Goal: Task Accomplishment & Management: Use online tool/utility

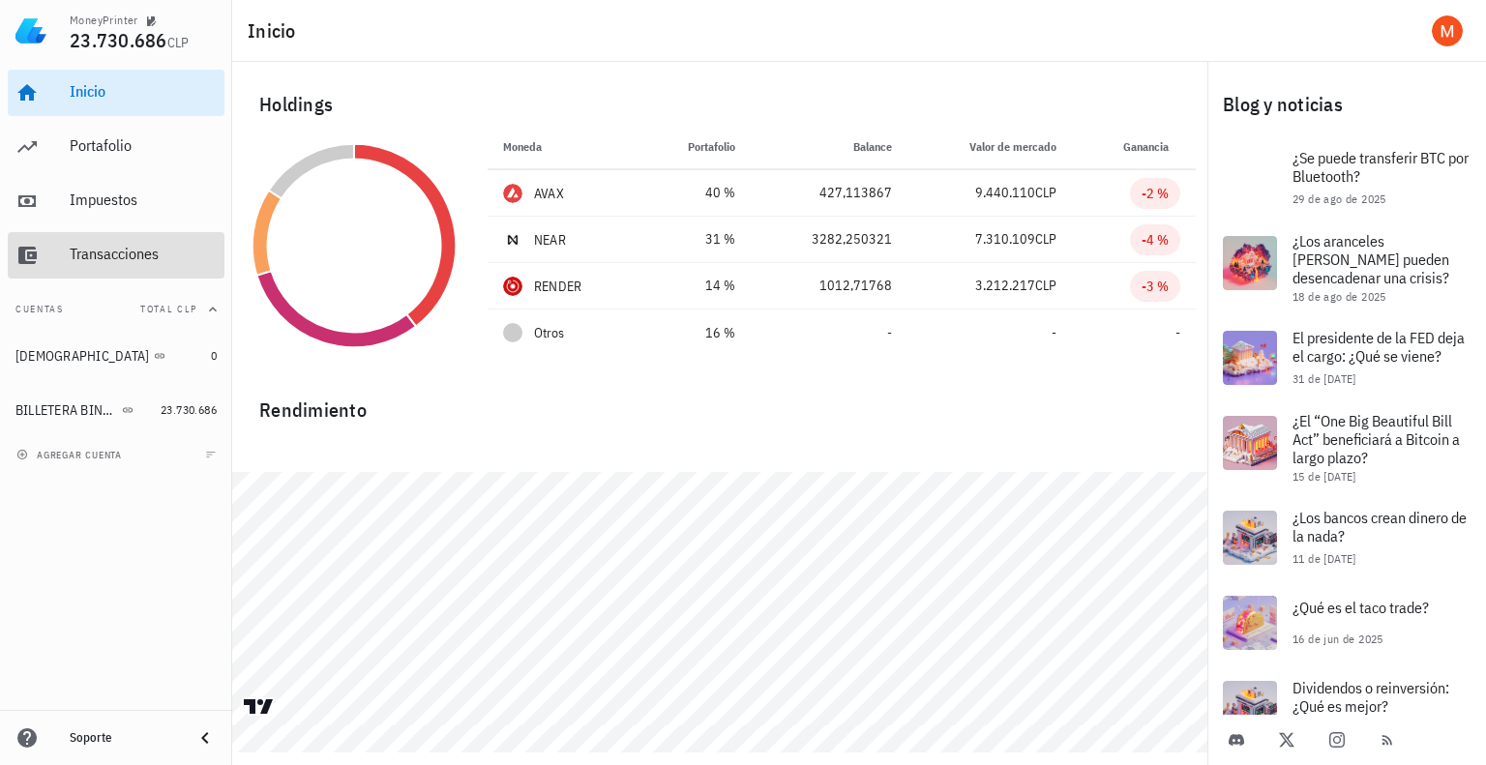
click at [139, 267] on div "Transacciones" at bounding box center [143, 255] width 147 height 44
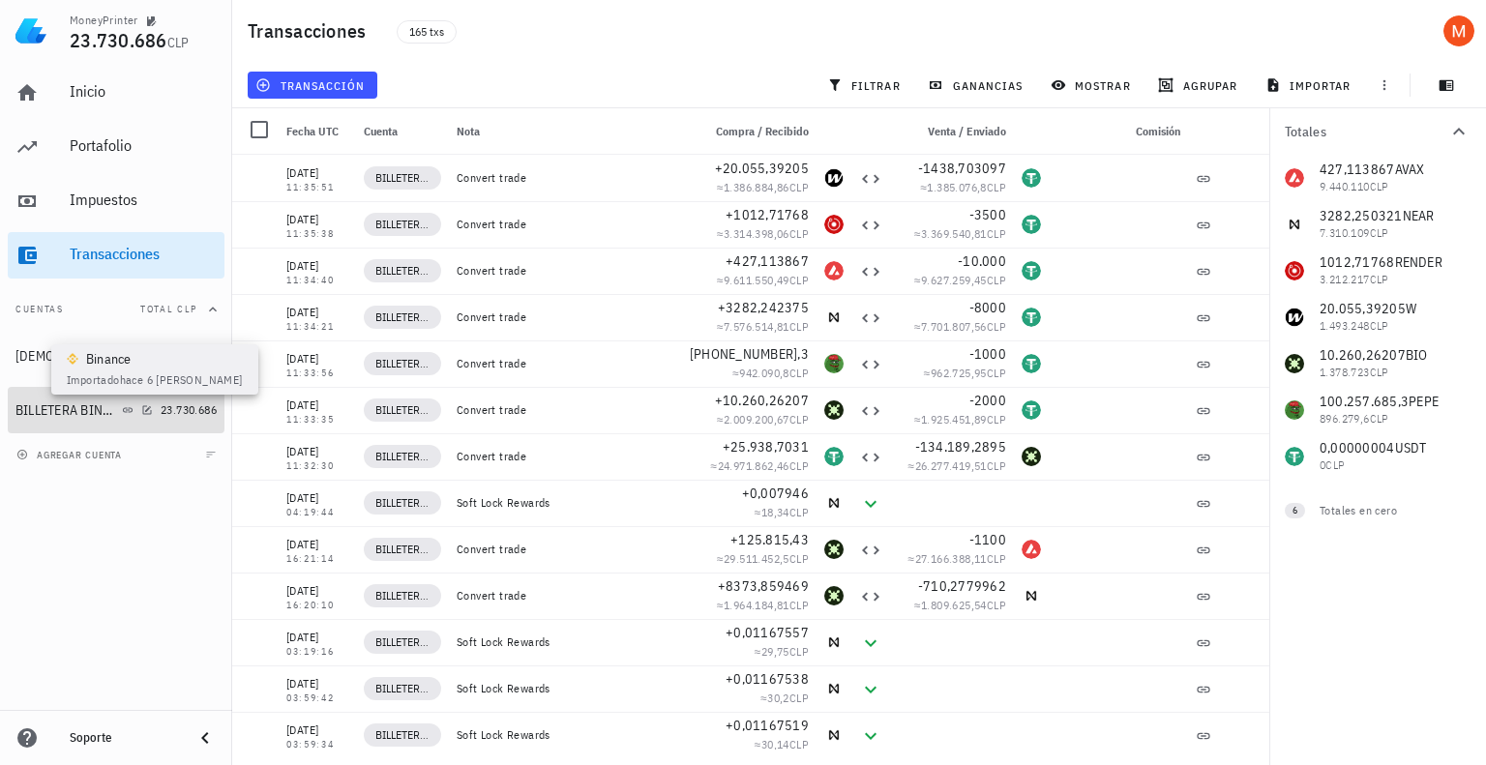
click at [128, 414] on icon at bounding box center [128, 410] width 12 height 12
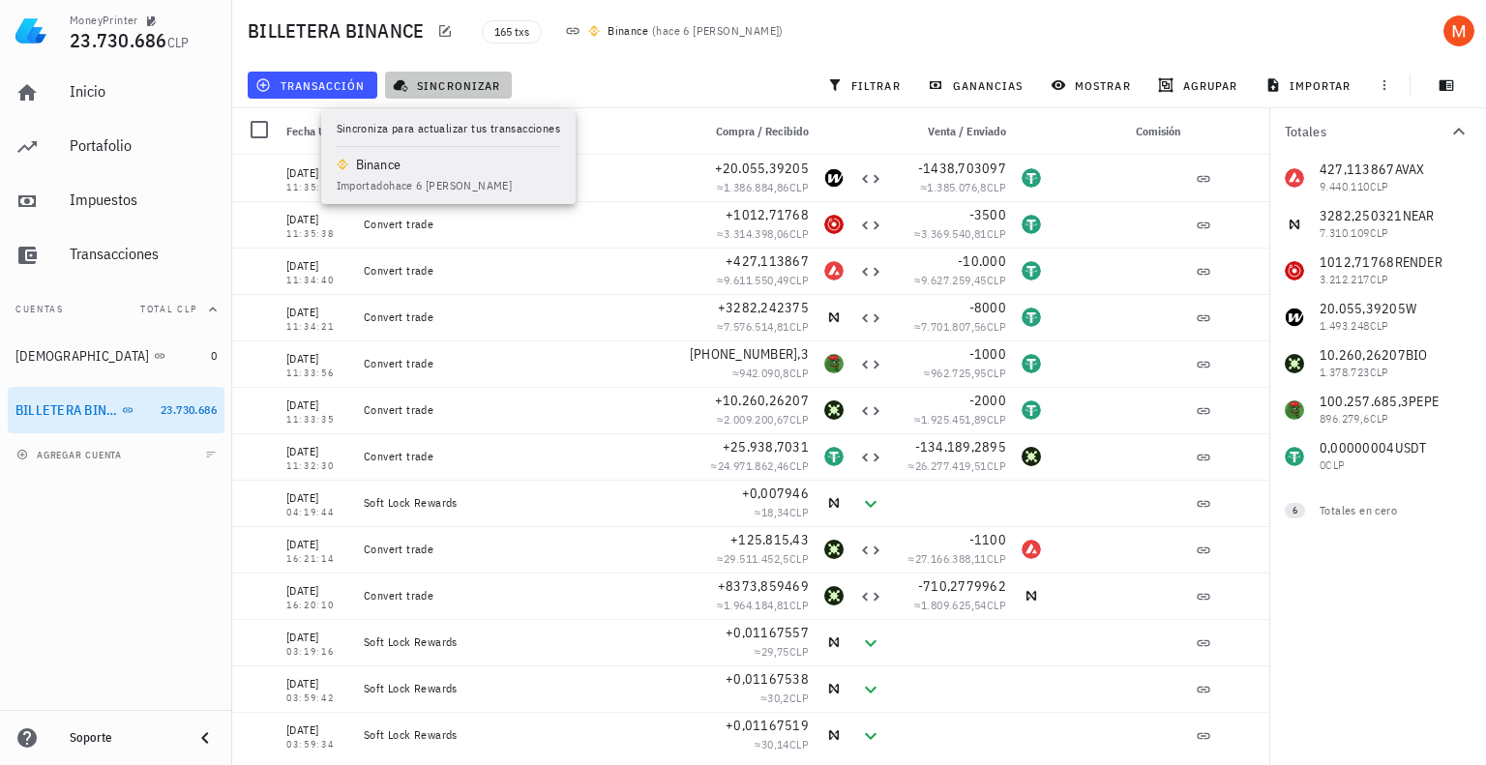
click at [470, 87] on span "sincronizar" at bounding box center [448, 84] width 103 height 15
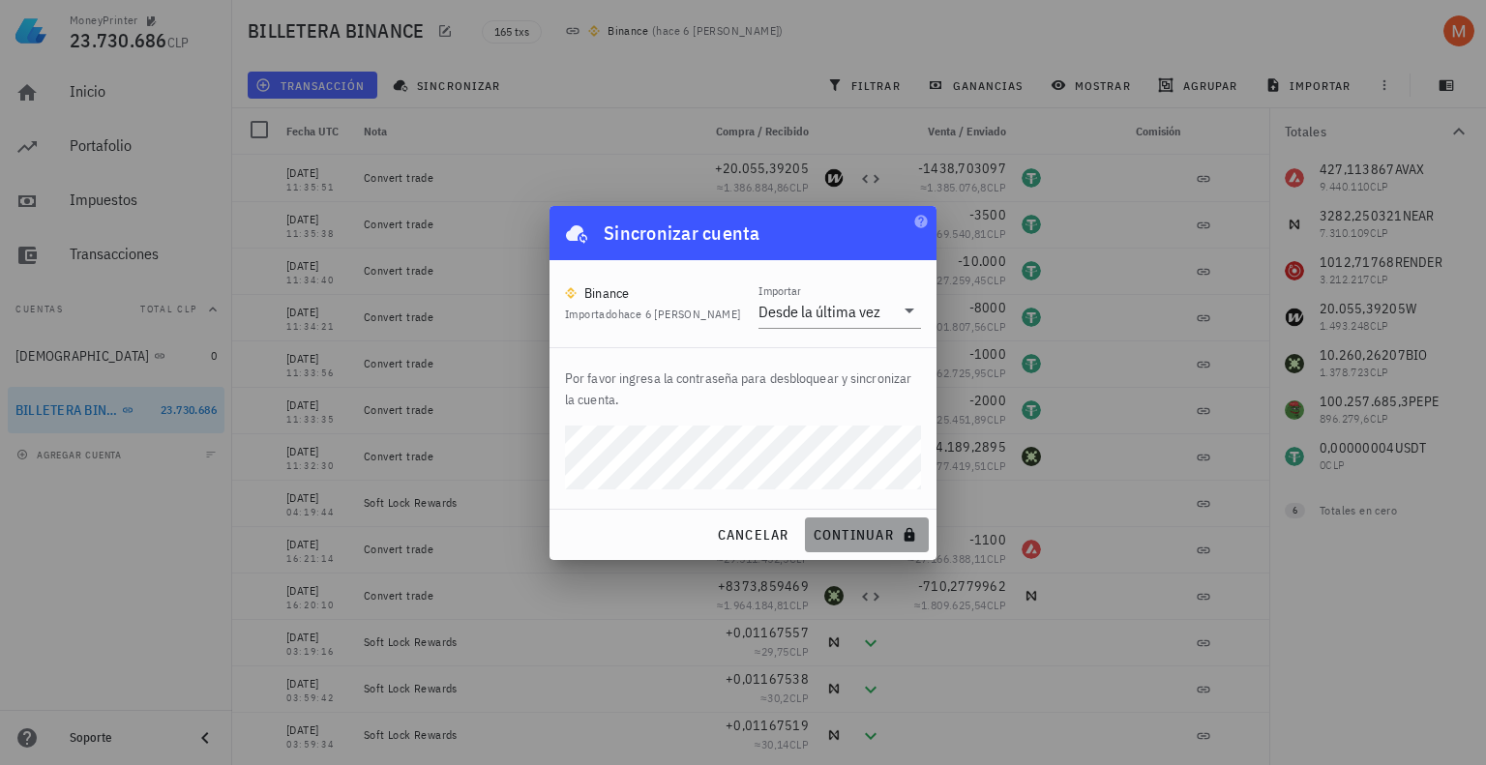
click at [877, 542] on span "continuar" at bounding box center [866, 534] width 108 height 17
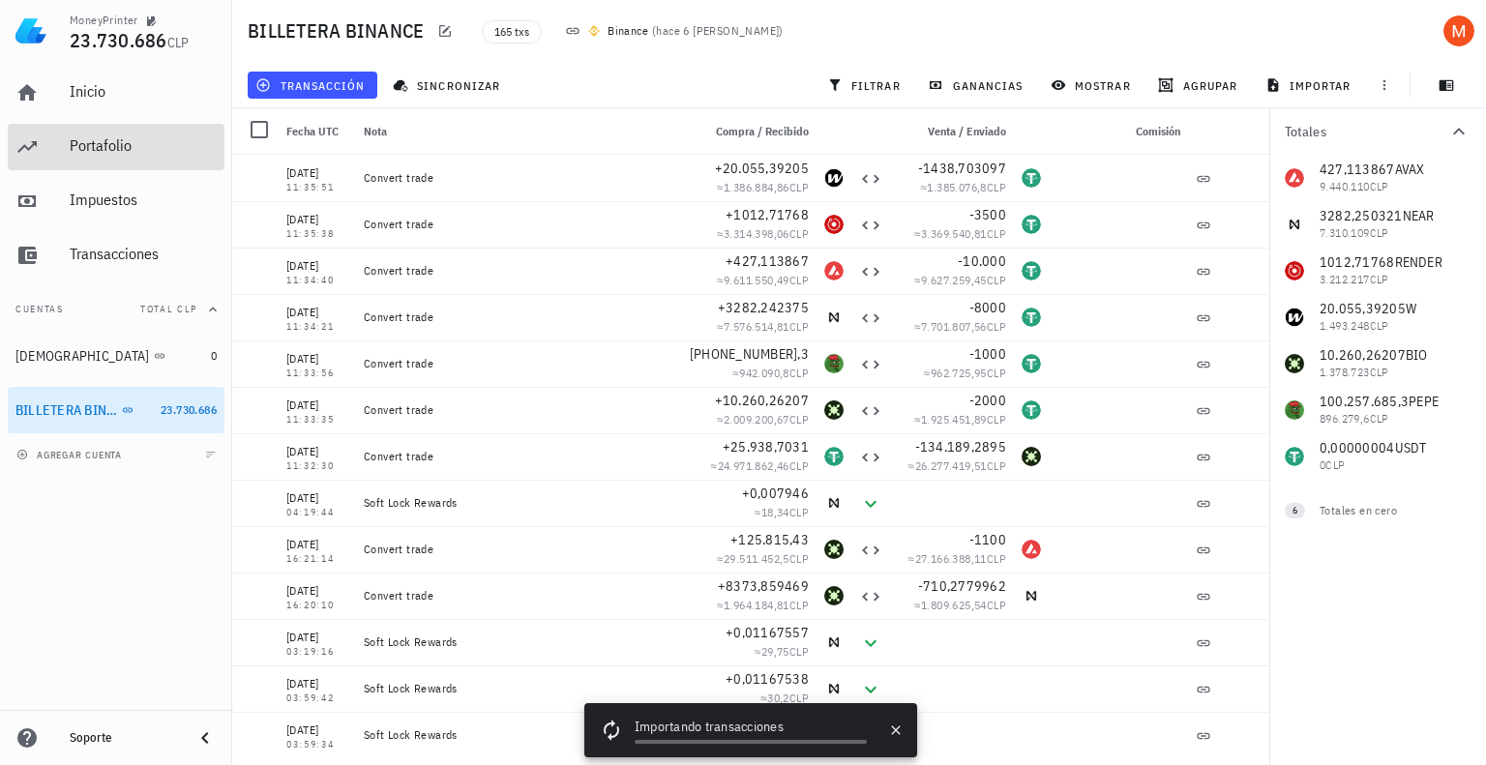
click at [91, 144] on div "Portafolio" at bounding box center [143, 145] width 147 height 18
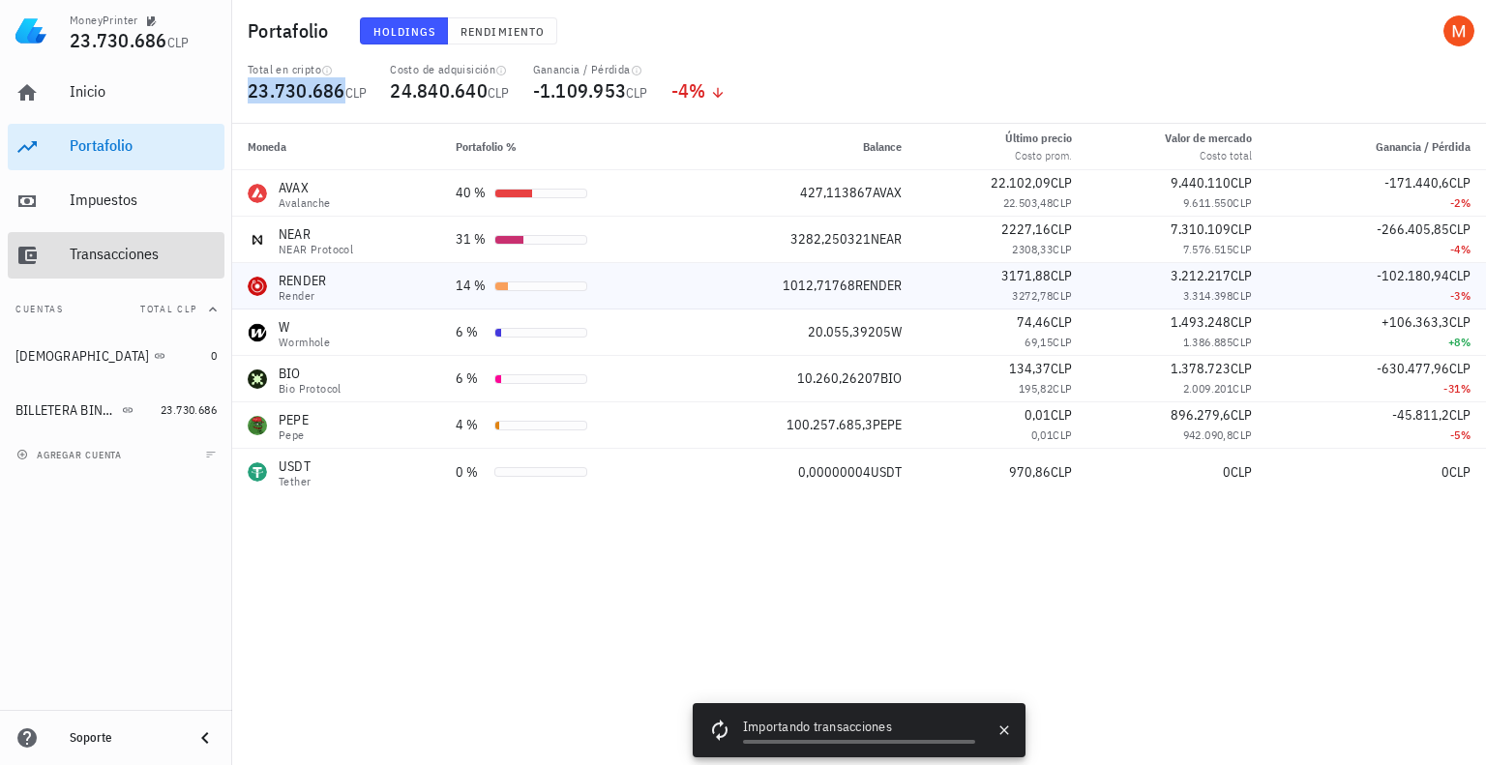
drag, startPoint x: 139, startPoint y: 248, endPoint x: 509, endPoint y: 290, distance: 371.9
click at [139, 248] on div "Transacciones" at bounding box center [143, 254] width 147 height 18
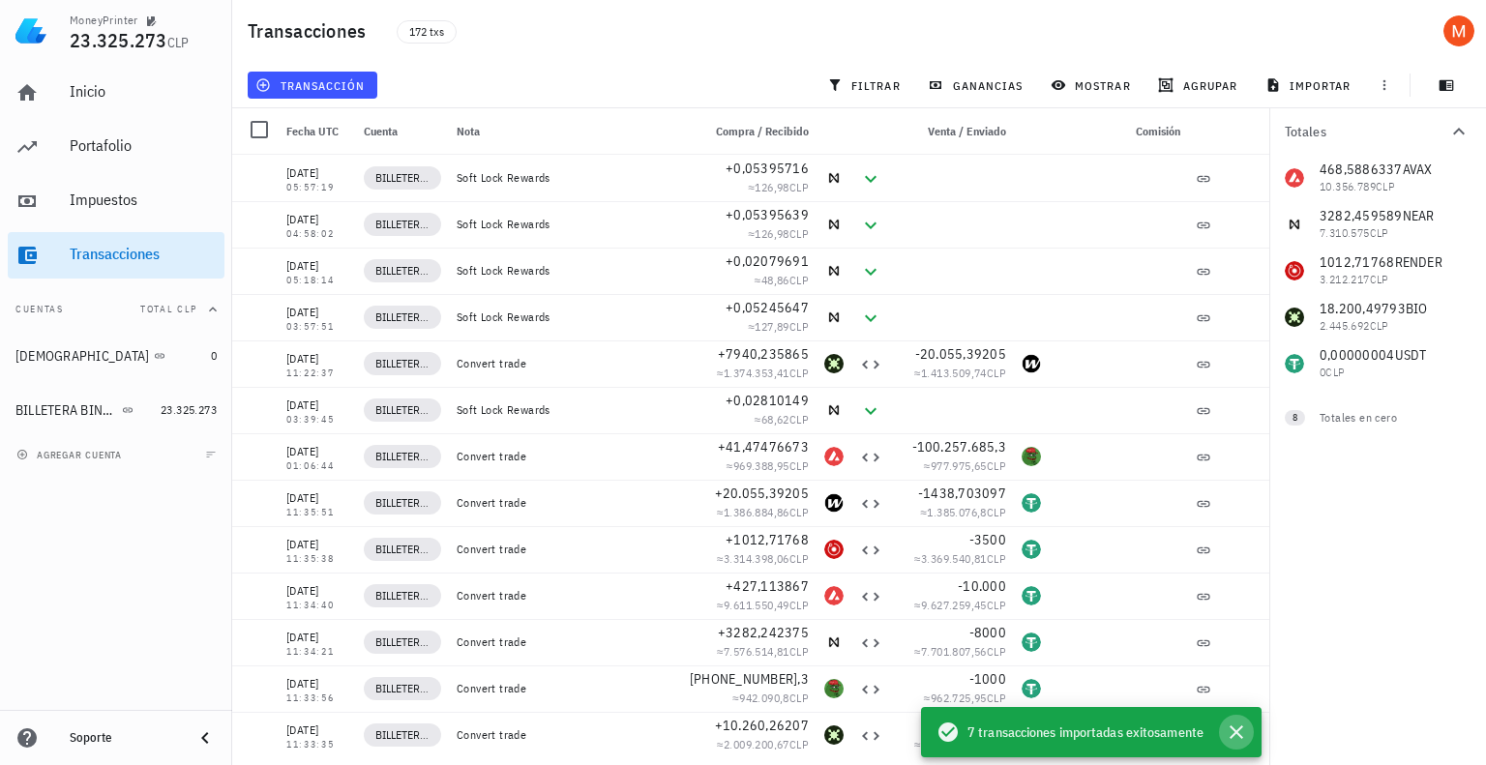
click at [1238, 727] on icon "button" at bounding box center [1236, 732] width 23 height 23
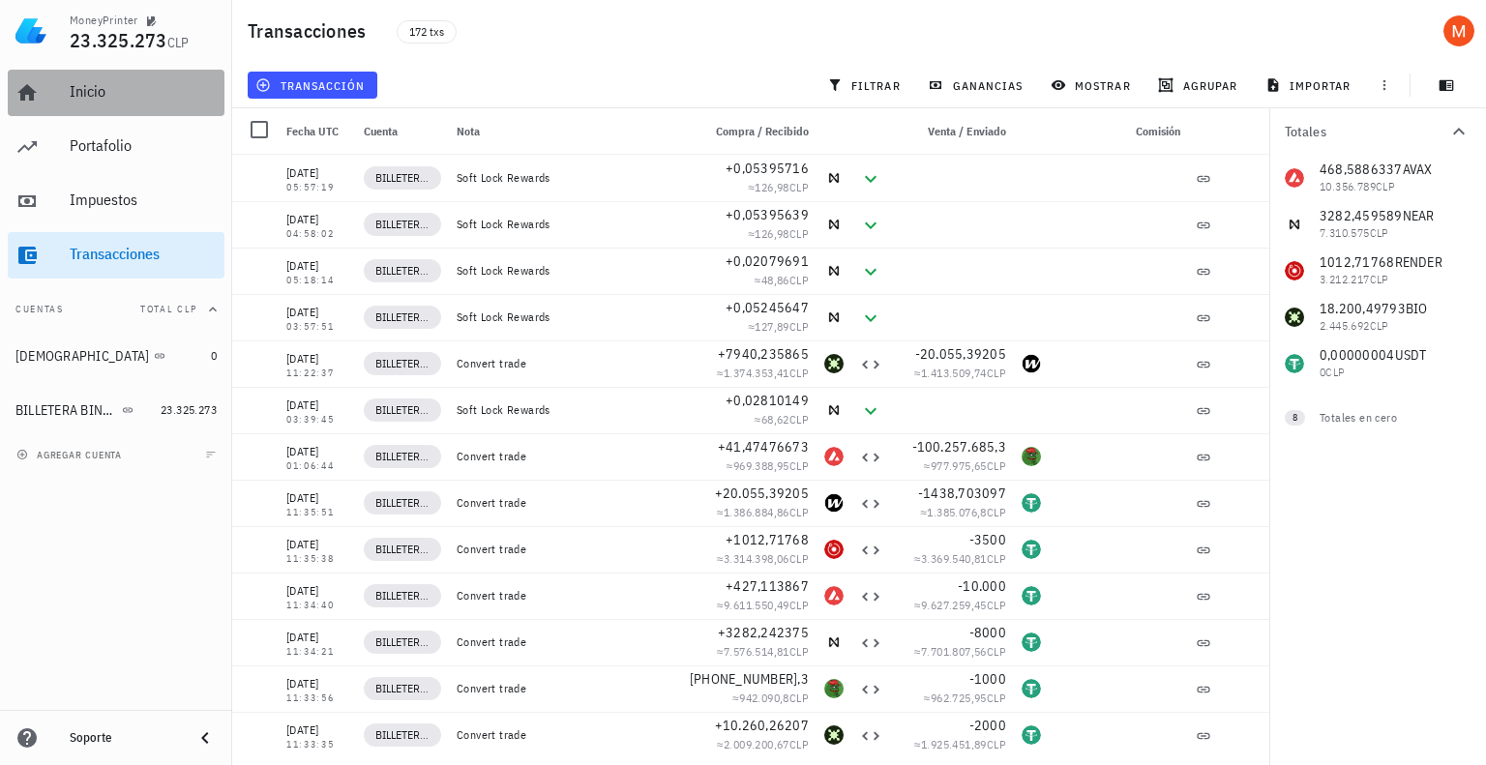
drag, startPoint x: 125, startPoint y: 101, endPoint x: 166, endPoint y: 170, distance: 81.1
click at [125, 101] on div "Inicio" at bounding box center [143, 93] width 147 height 44
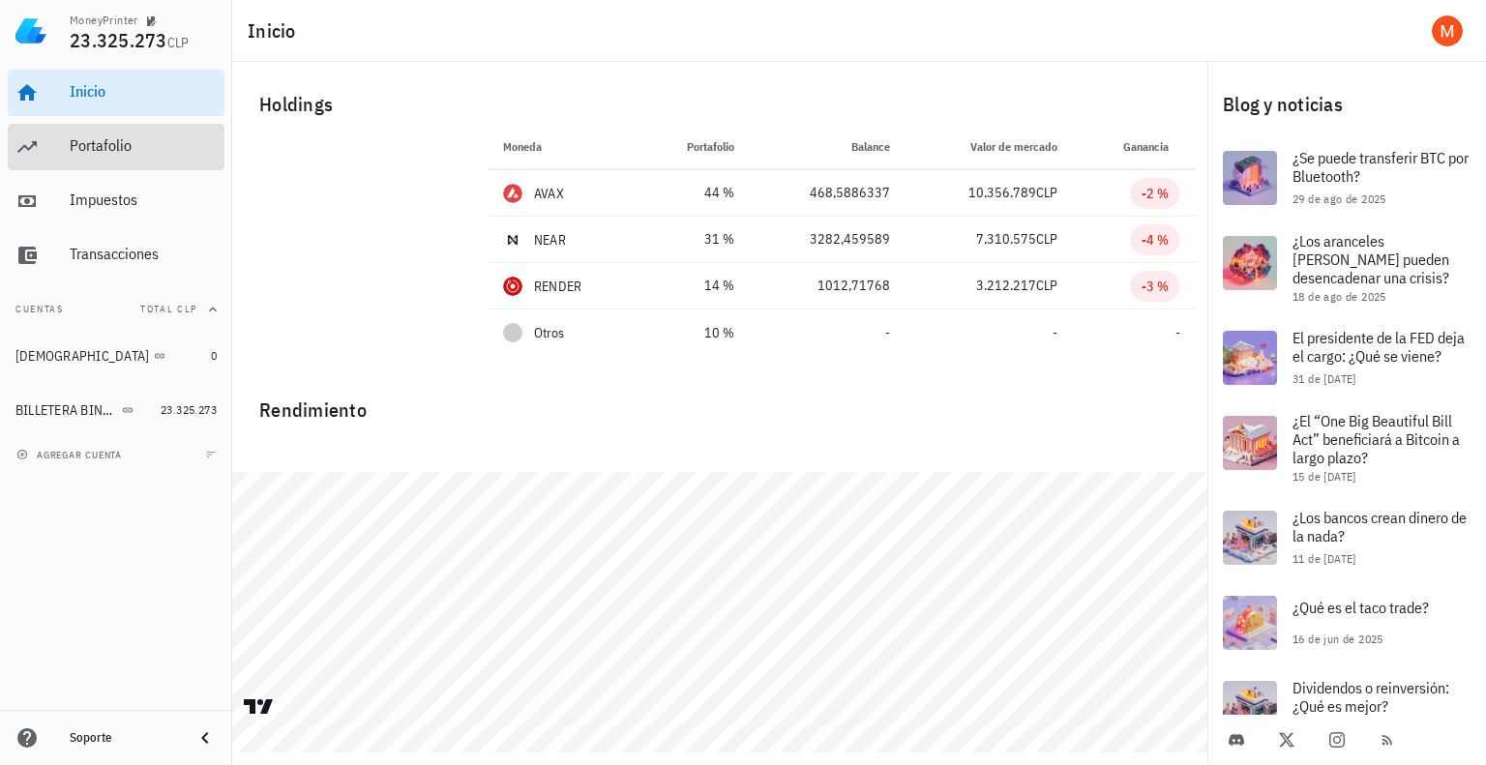
click at [103, 153] on div "Portafolio" at bounding box center [143, 145] width 147 height 18
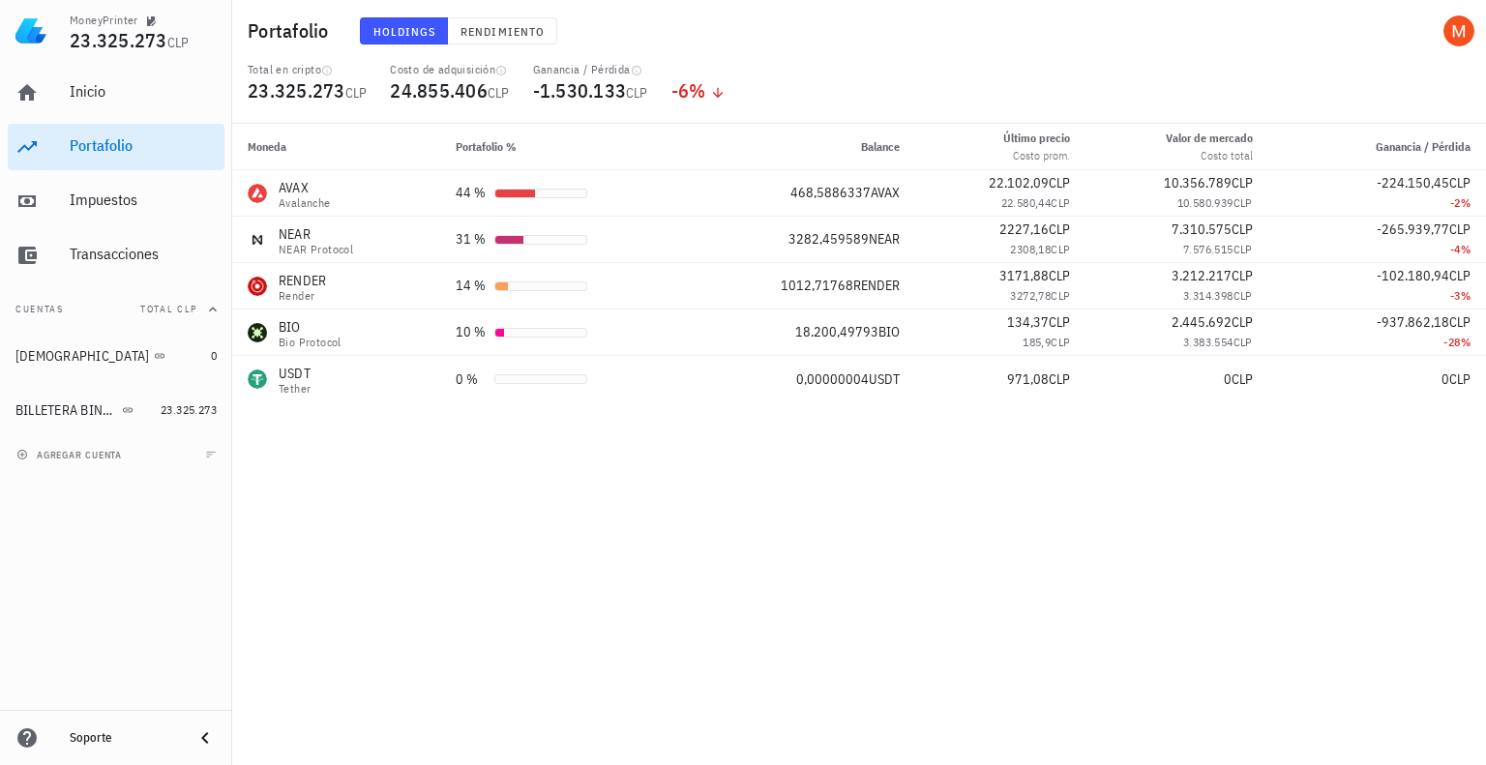
click at [1003, 548] on div "Moneda Portafolio % Balance Último precio Costo prom. Valor [PERSON_NAME] Costo…" at bounding box center [859, 444] width 1254 height 641
drag, startPoint x: 830, startPoint y: 460, endPoint x: 368, endPoint y: 325, distance: 481.8
click at [822, 459] on div "Moneda Portafolio % Balance Último precio Costo prom. Valor [PERSON_NAME] Costo…" at bounding box center [859, 444] width 1254 height 641
click at [101, 107] on div "Inicio" at bounding box center [143, 93] width 147 height 44
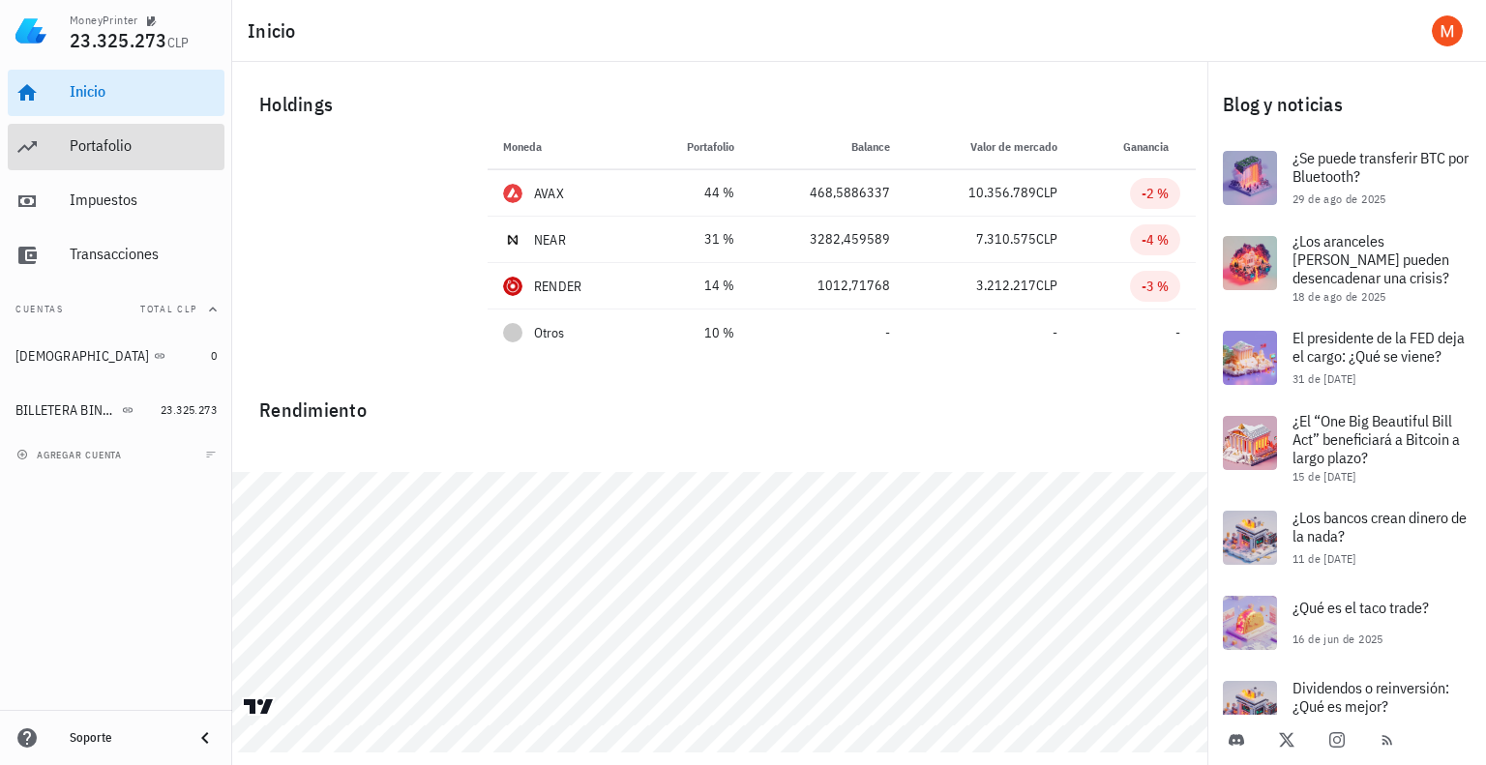
click at [148, 151] on div "Portafolio" at bounding box center [143, 145] width 147 height 18
